Goal: Task Accomplishment & Management: Use online tool/utility

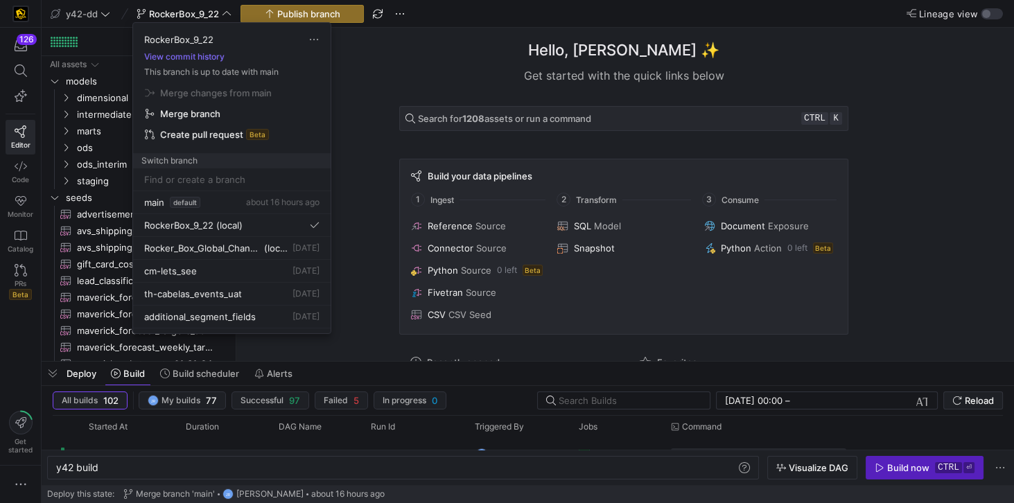
scroll to position [0, 42]
click at [153, 204] on span "main" at bounding box center [154, 202] width 20 height 11
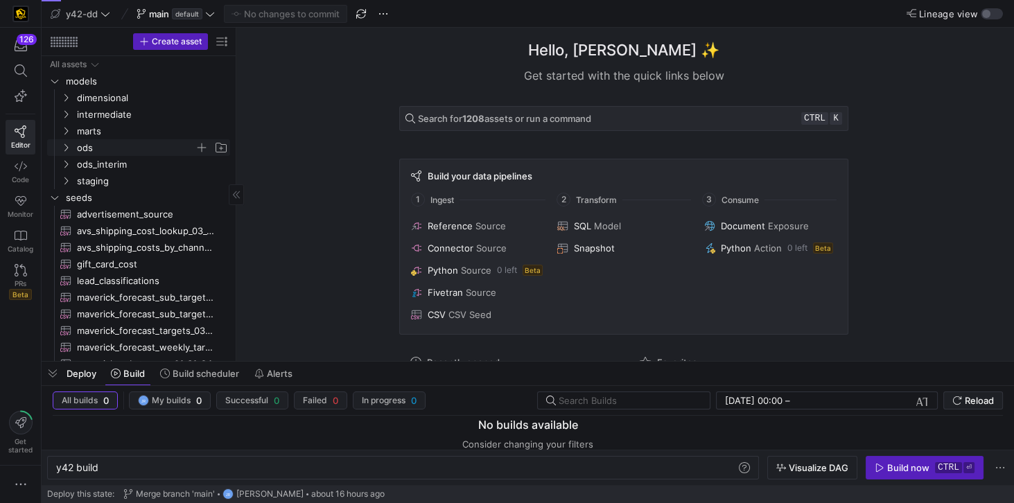
click at [91, 147] on span "ods" at bounding box center [136, 148] width 118 height 16
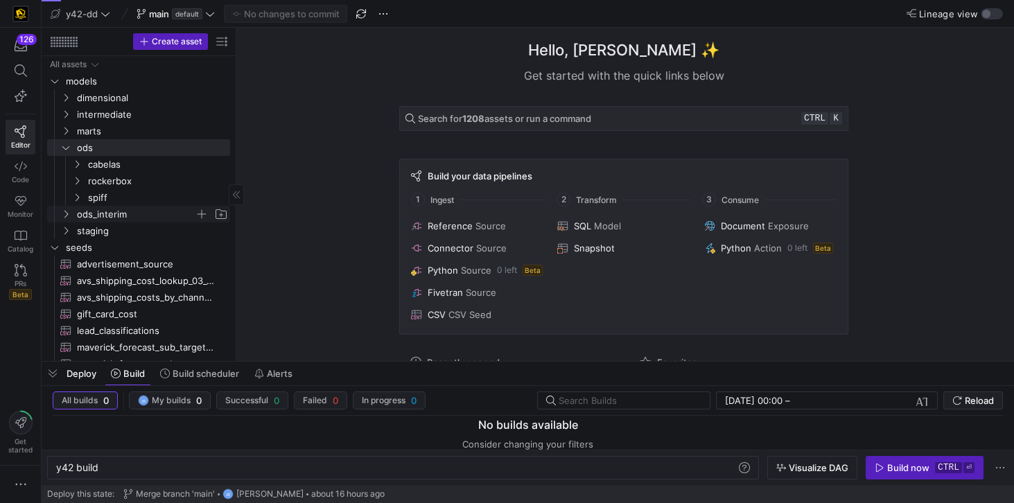
click at [108, 213] on span "ods_interim" at bounding box center [136, 215] width 118 height 16
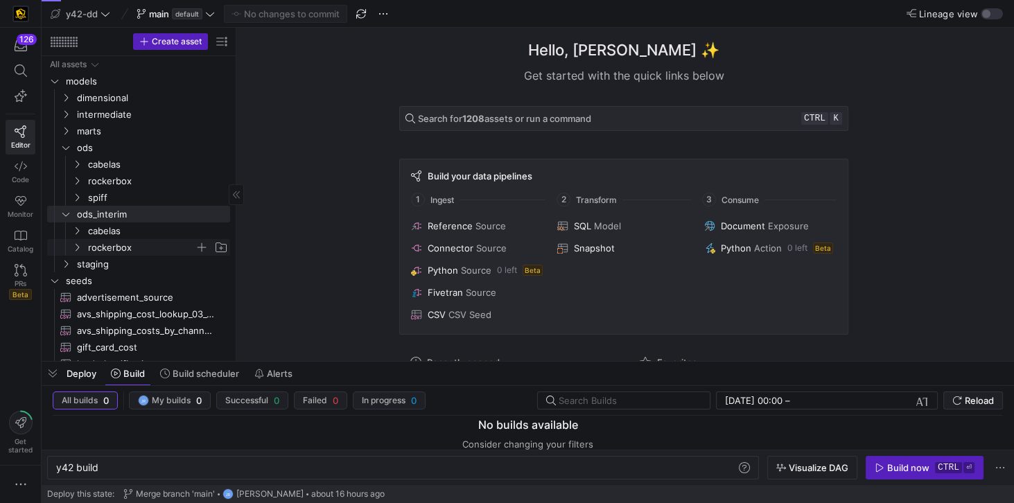
click at [125, 247] on span "rockerbox" at bounding box center [141, 248] width 107 height 16
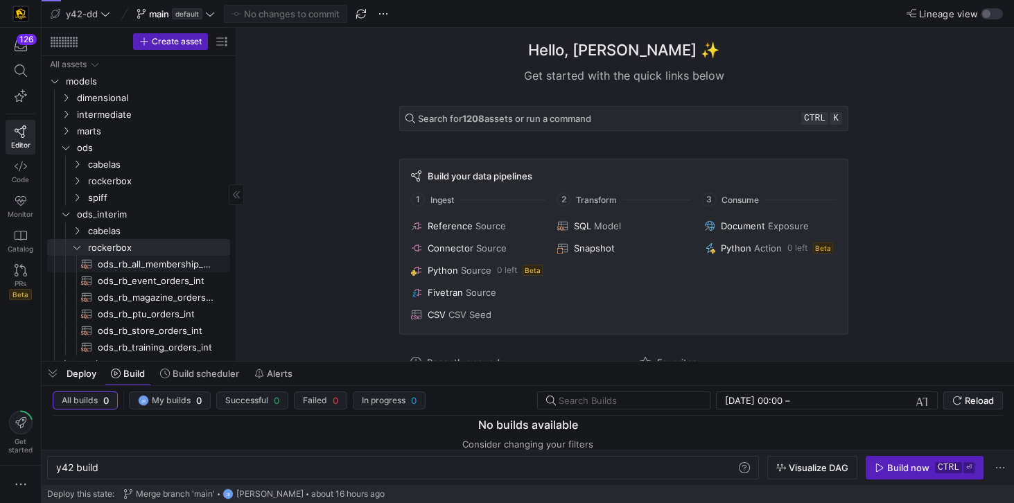
click at [131, 258] on span "ods_rb_all_membership_sale_int​​​​​​​​​​" at bounding box center [156, 264] width 116 height 16
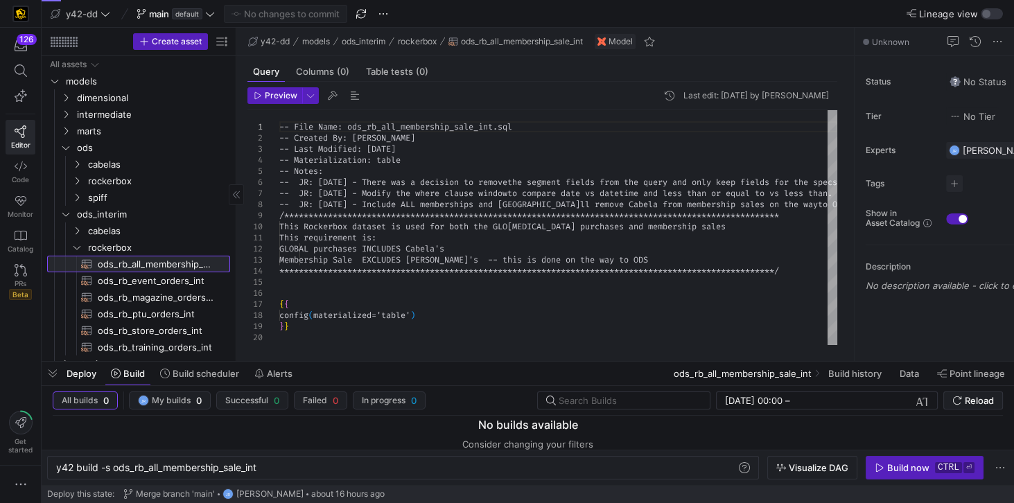
type textarea "y42 build -s ods_rb_all_membership_sale_int"
